Goal: Find specific page/section: Find specific page/section

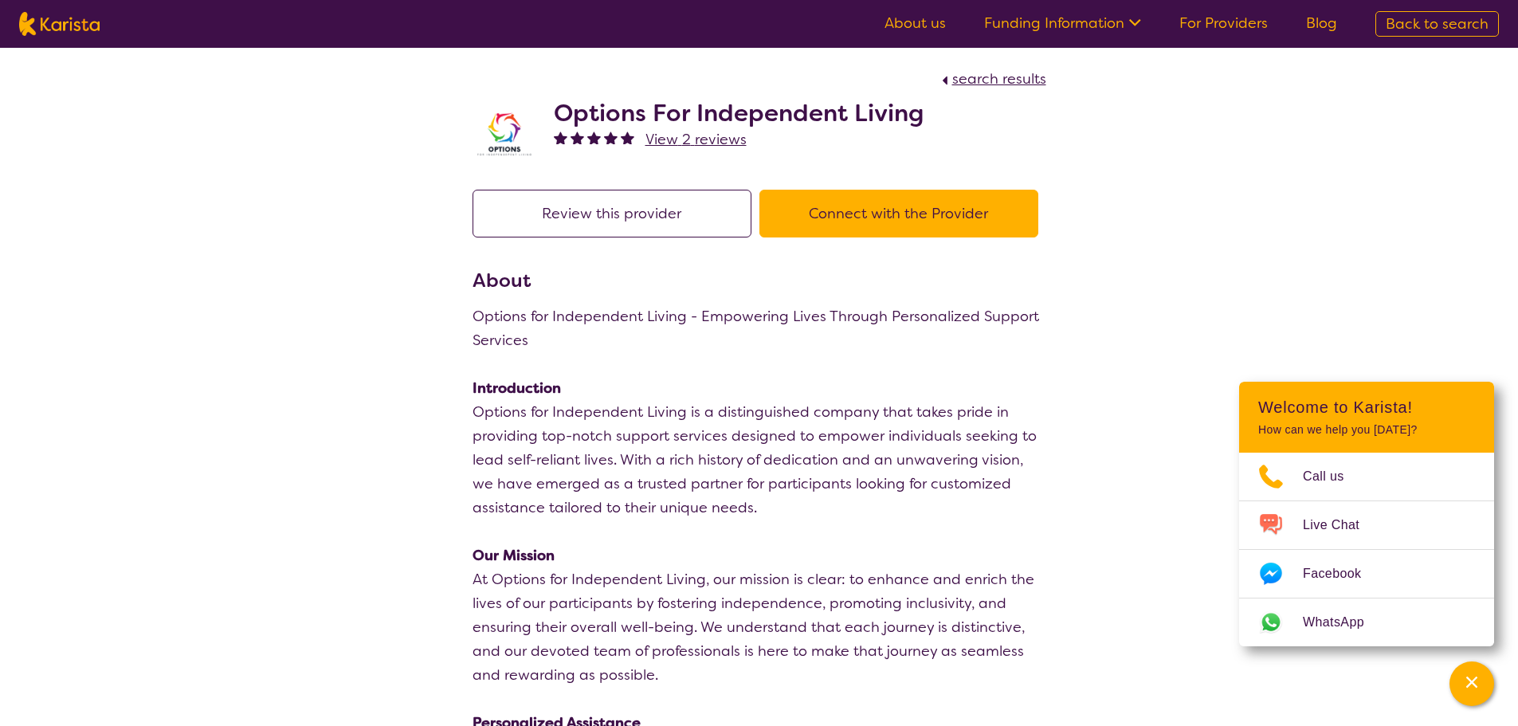
click at [96, 6] on nav "About us Funding Information NDIS - National Disability Insurance Scheme HCP - …" at bounding box center [759, 24] width 1518 height 48
click at [82, 18] on img at bounding box center [59, 24] width 81 height 24
select select "[MEDICAL_DATA]"
select select "CH"
select select "NDIS"
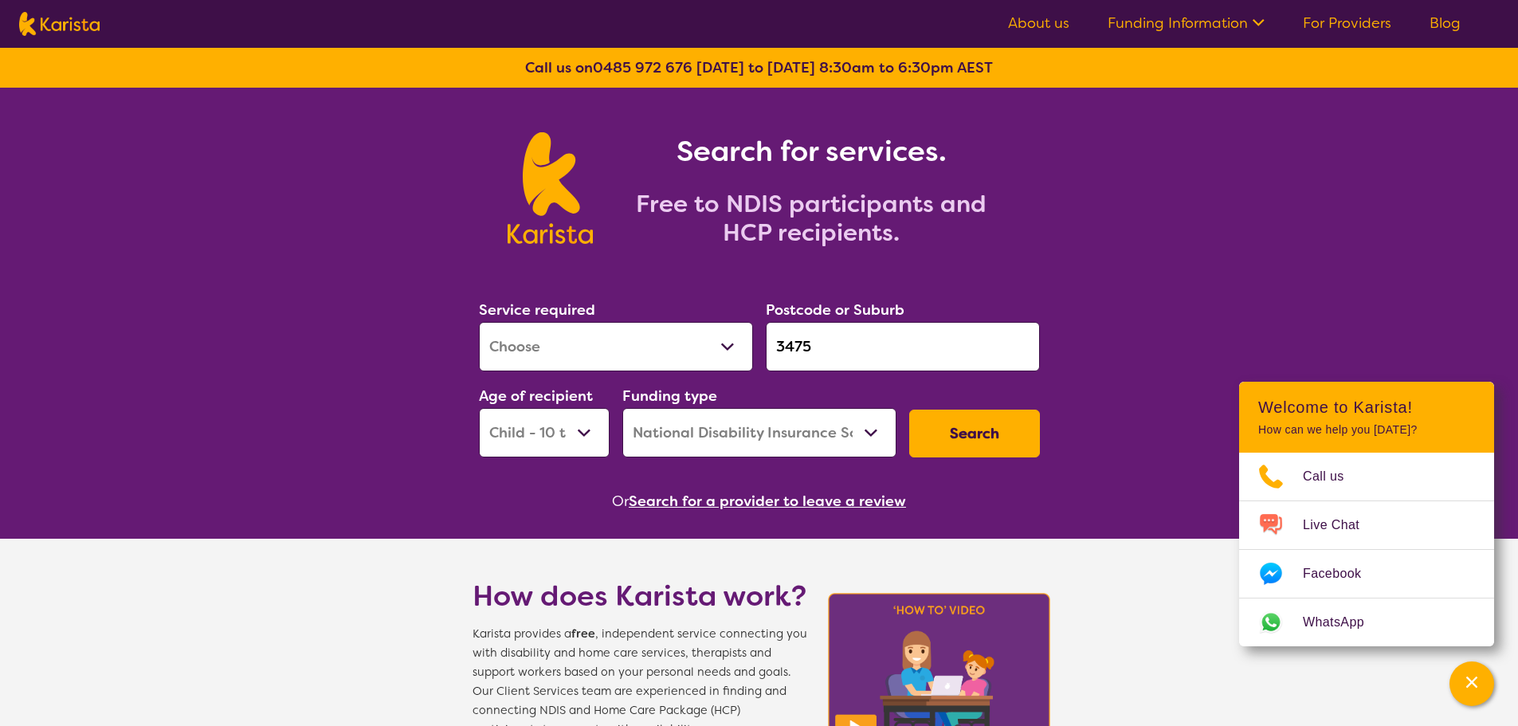
click at [744, 506] on button "Search for a provider to leave a review" at bounding box center [767, 501] width 277 height 24
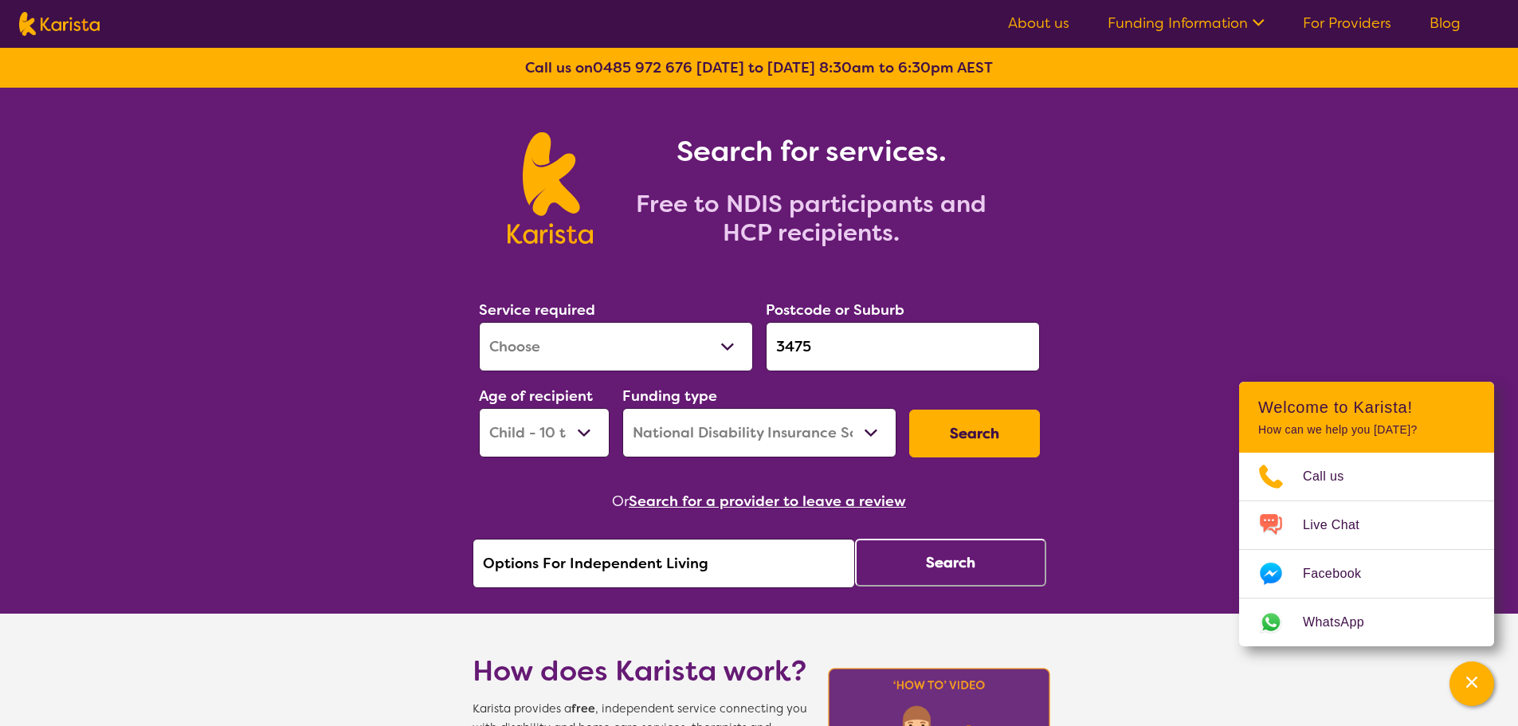
click at [744, 566] on input "Options For Independent Living" at bounding box center [664, 563] width 383 height 49
drag, startPoint x: 592, startPoint y: 556, endPoint x: 336, endPoint y: 544, distance: 256.9
type input "ekaa"
click at [965, 561] on button "Search" at bounding box center [950, 563] width 191 height 48
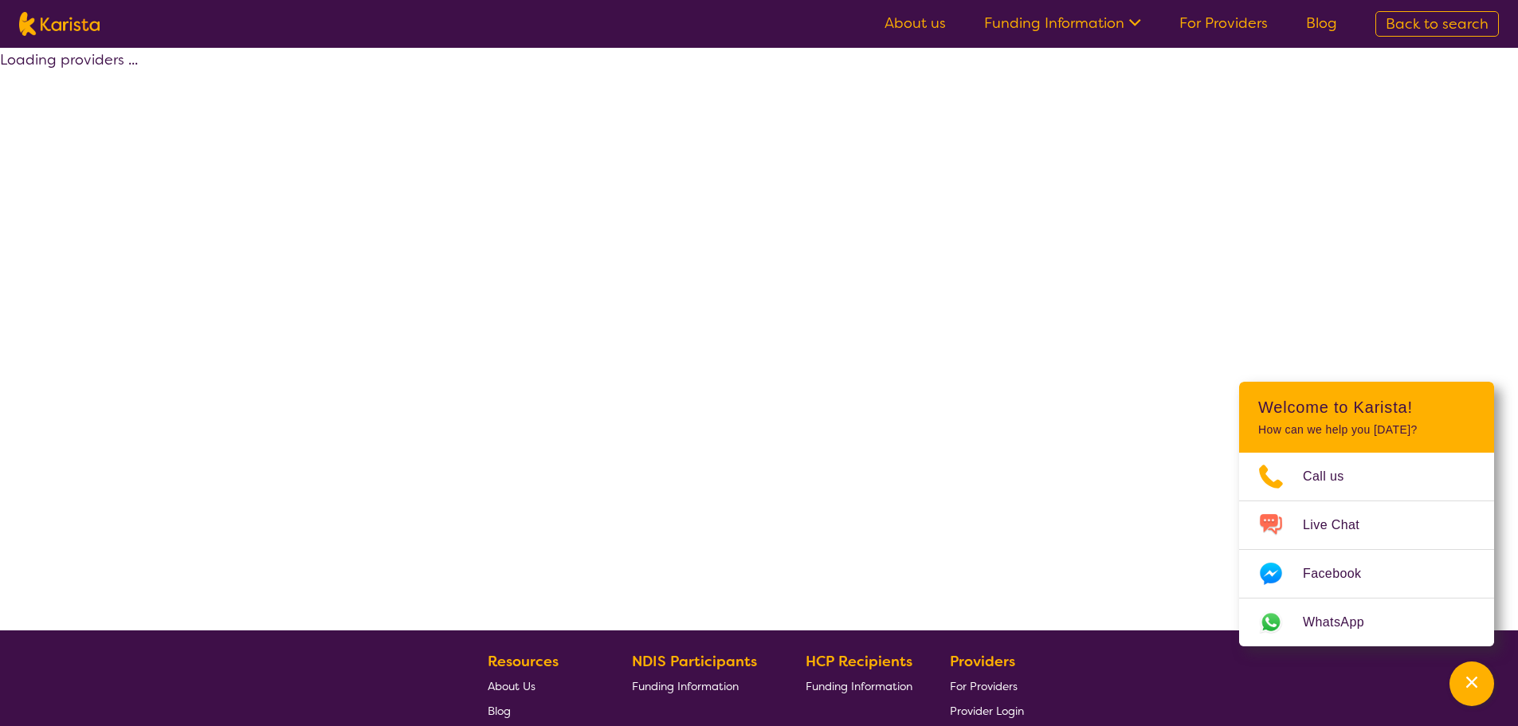
select select "by_score"
